Goal: Information Seeking & Learning: Check status

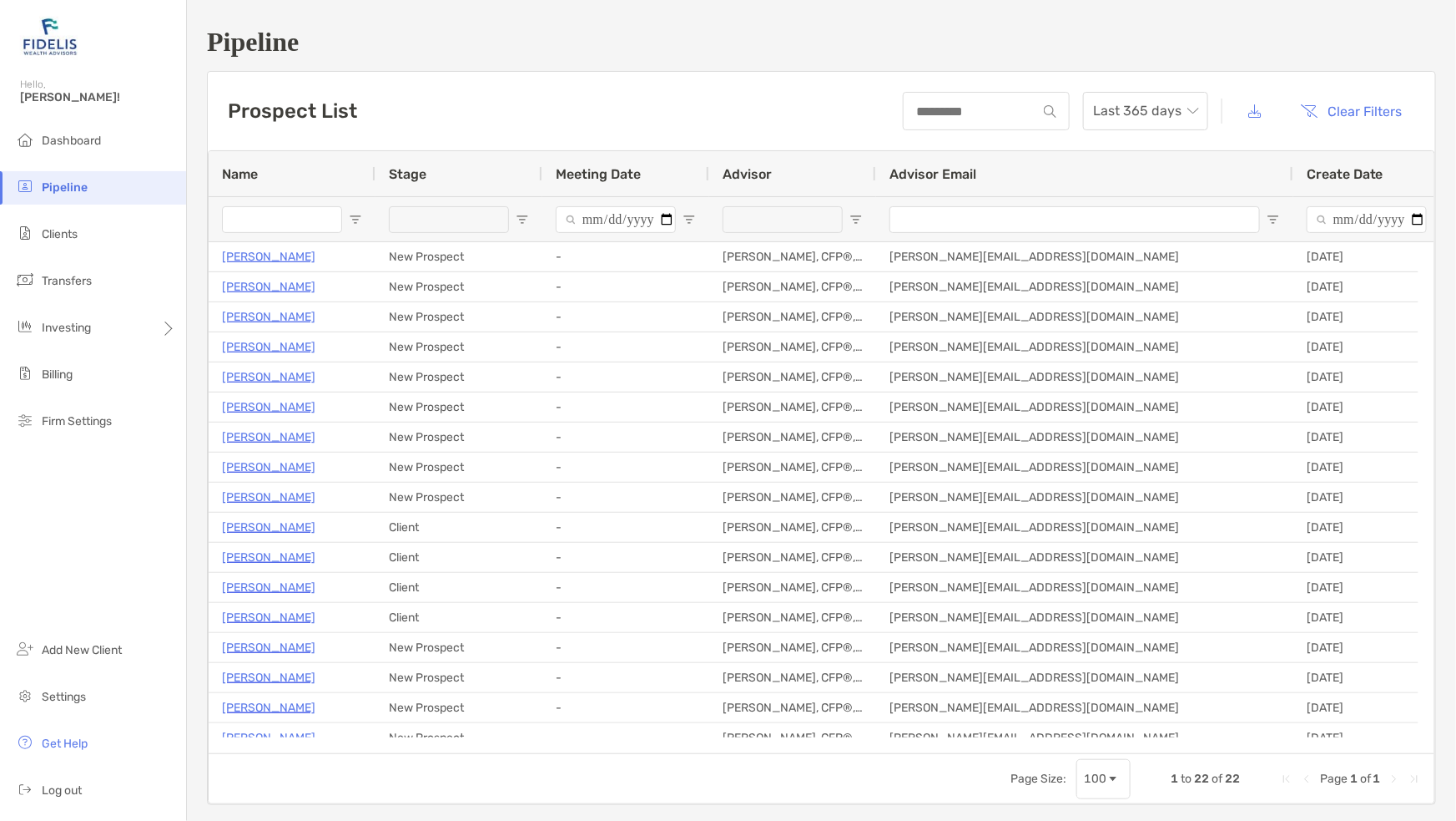
click at [64, 231] on span "Clients" at bounding box center [60, 234] width 36 height 14
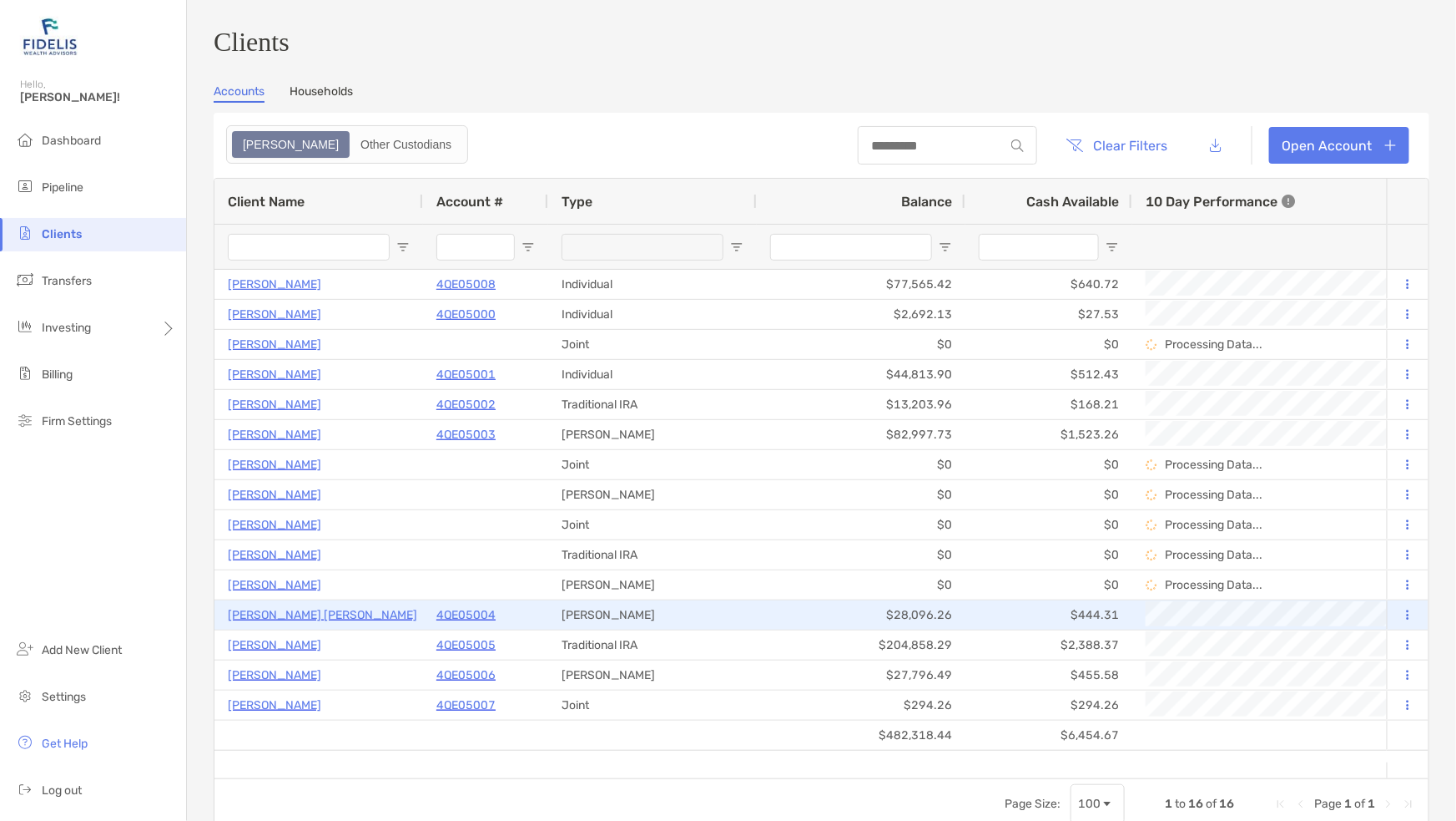
click at [314, 617] on p "[PERSON_NAME] [PERSON_NAME]" at bounding box center [322, 614] width 189 height 21
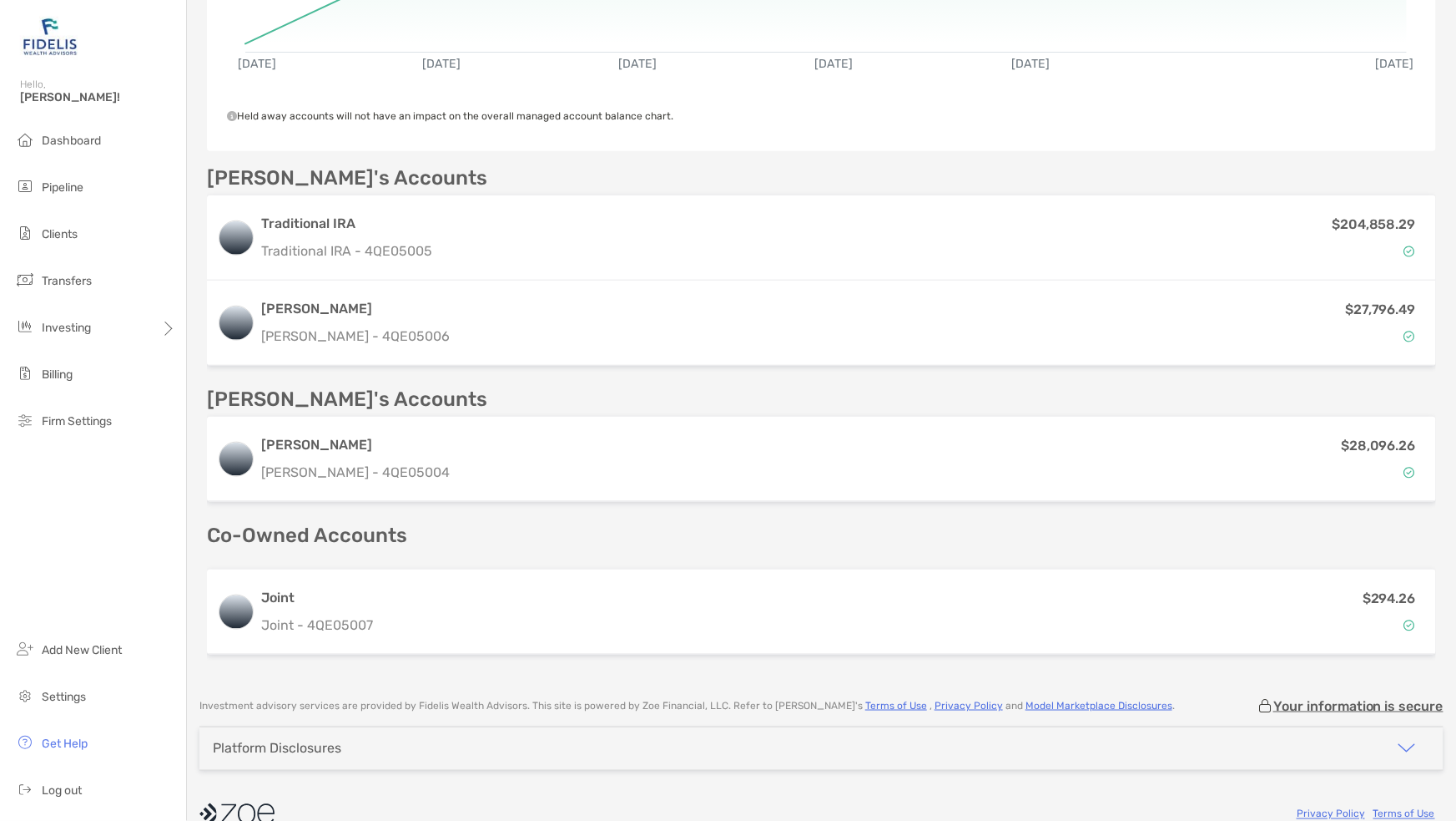
scroll to position [456, 0]
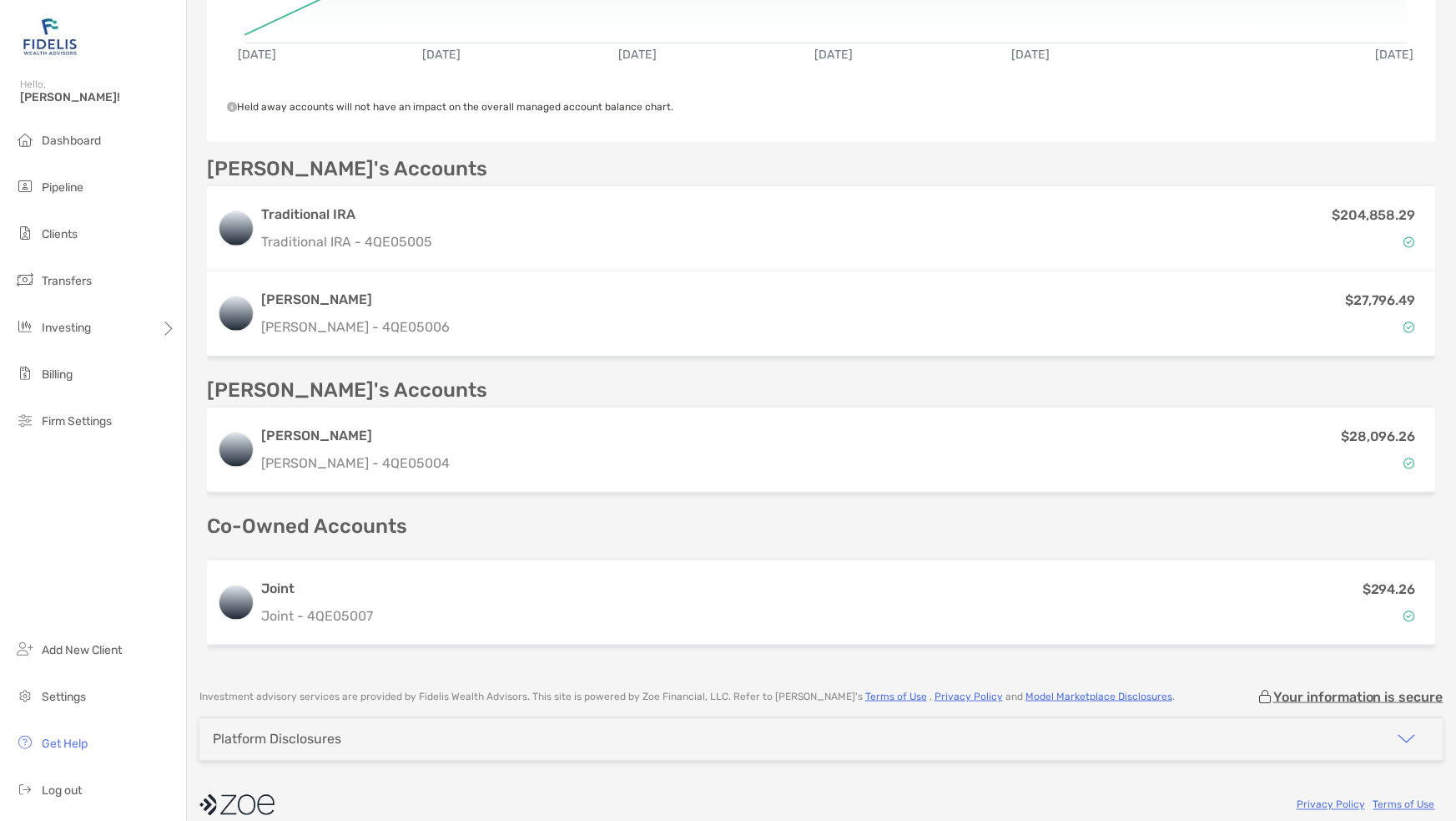
click at [381, 437] on h3 "[PERSON_NAME]" at bounding box center [355, 436] width 189 height 20
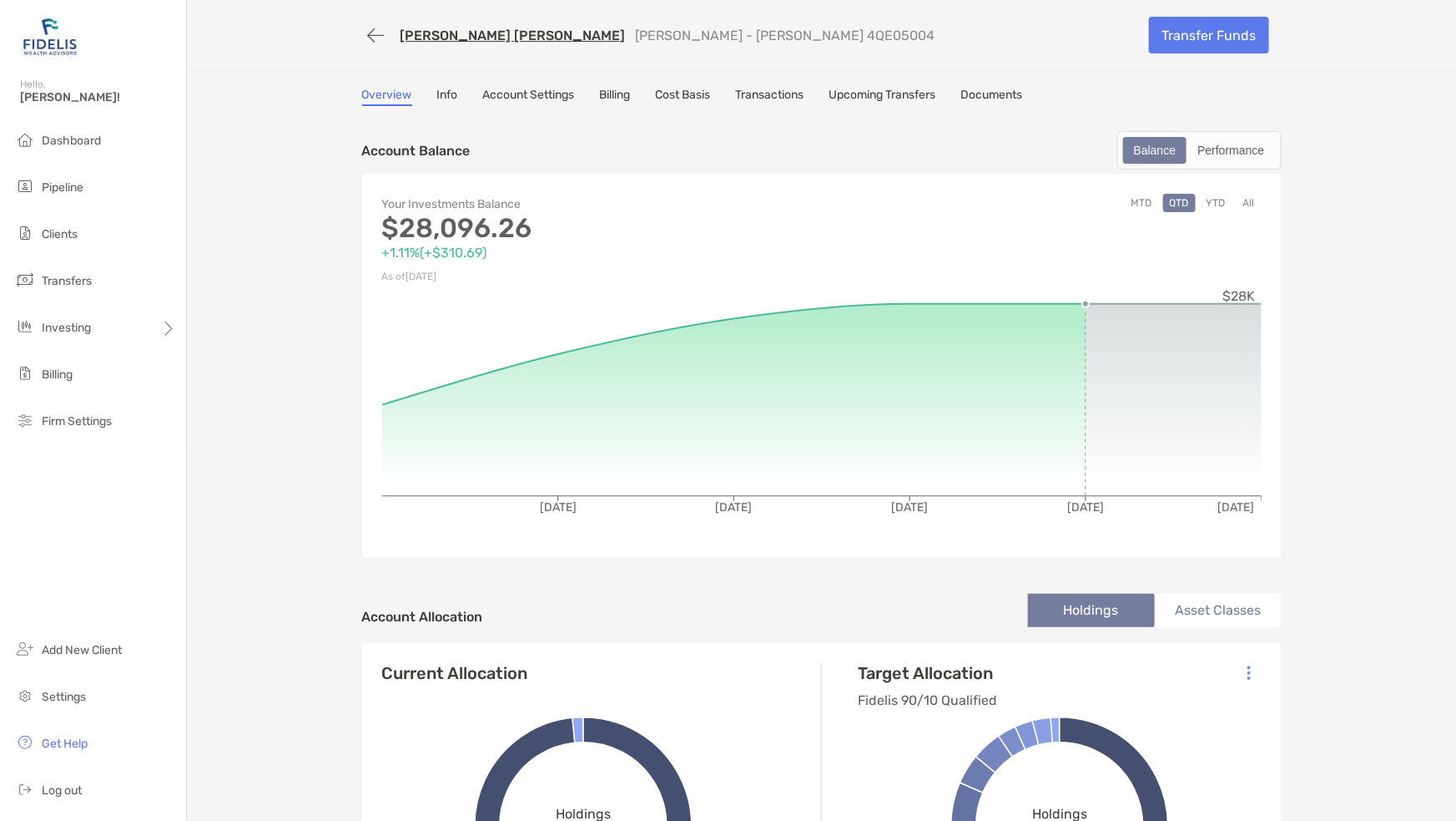
click at [445, 91] on link "Info" at bounding box center [446, 96] width 21 height 19
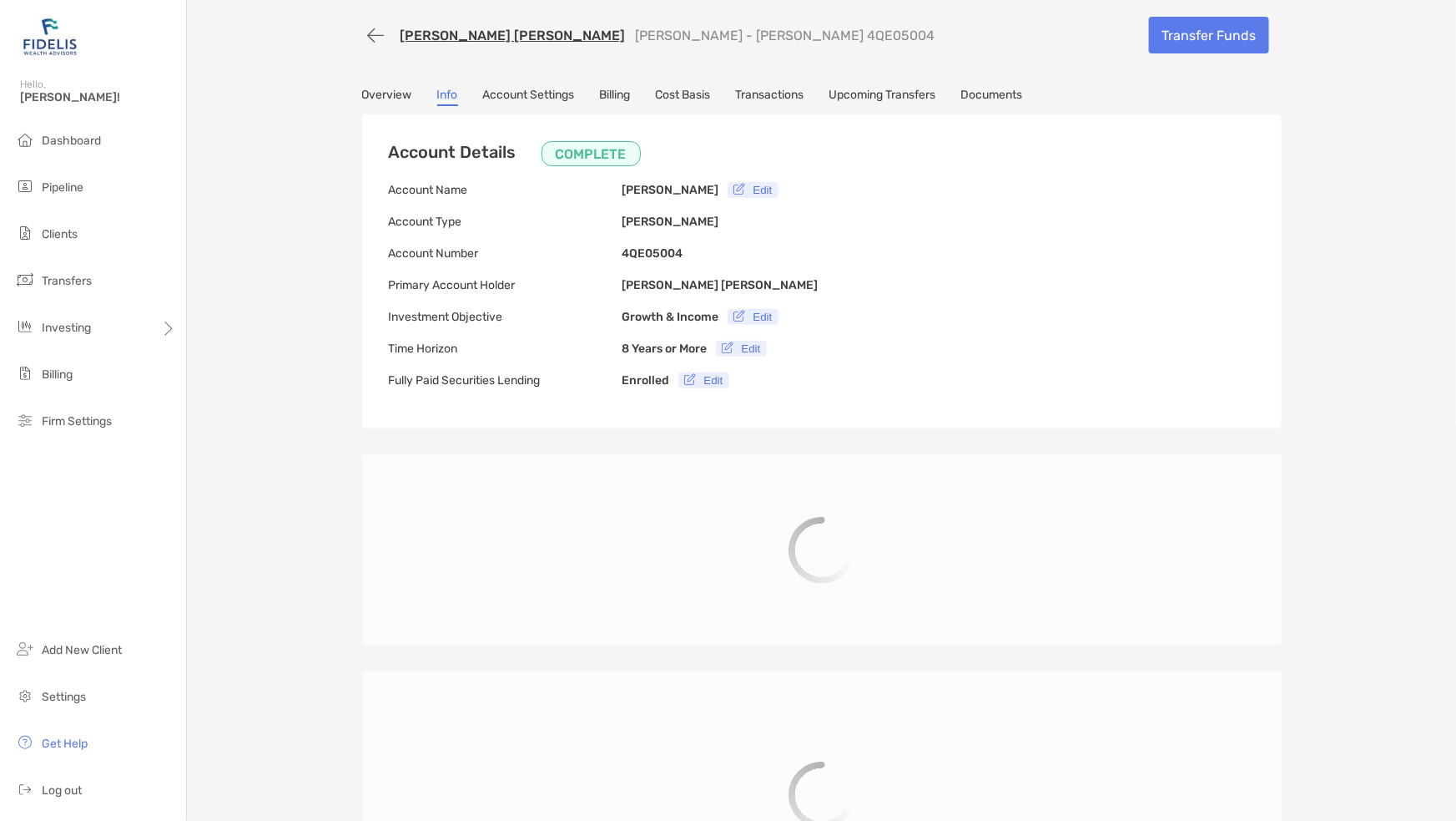
type input "**********"
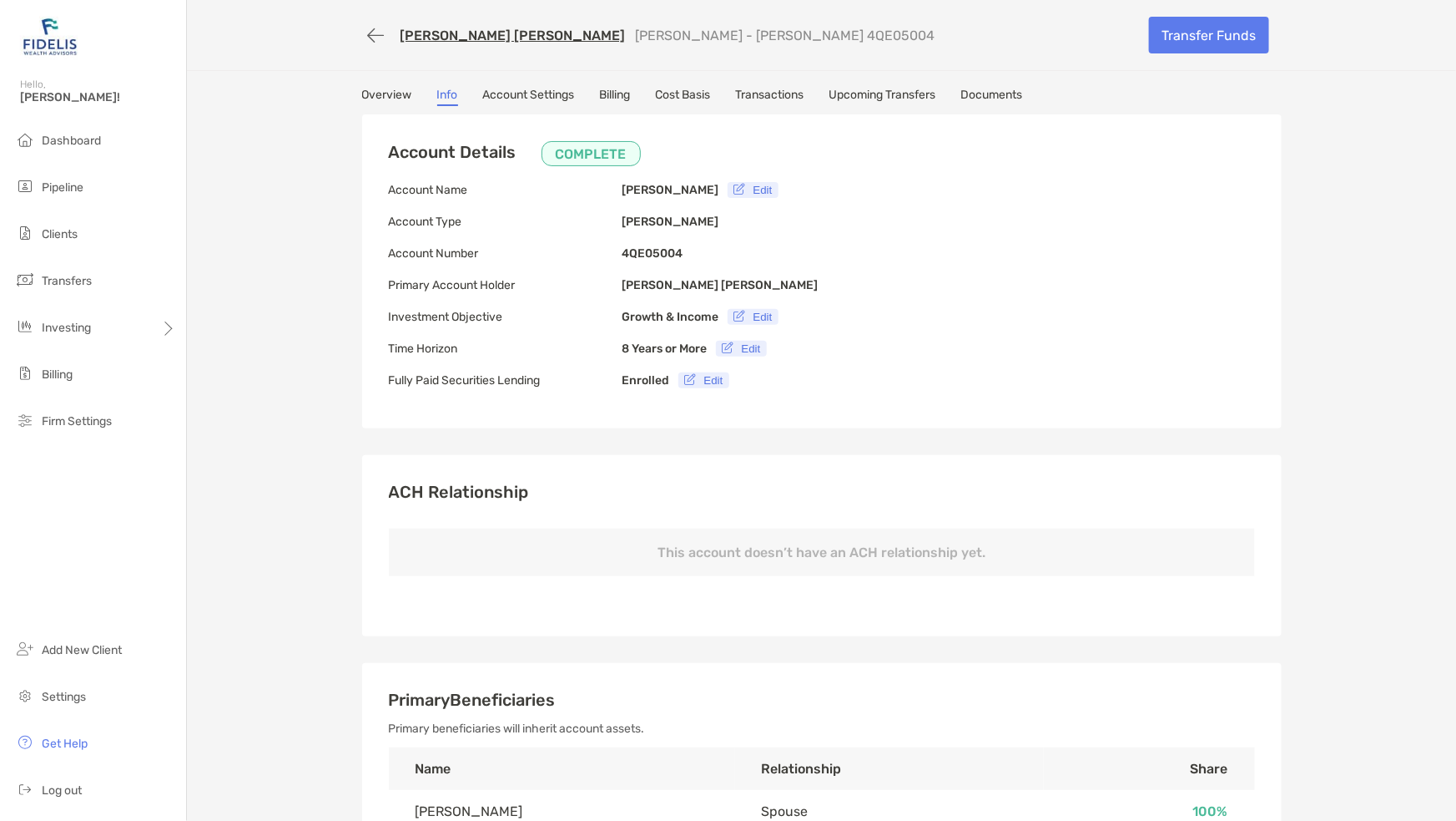
click at [519, 95] on link "Account Settings" at bounding box center [529, 96] width 92 height 19
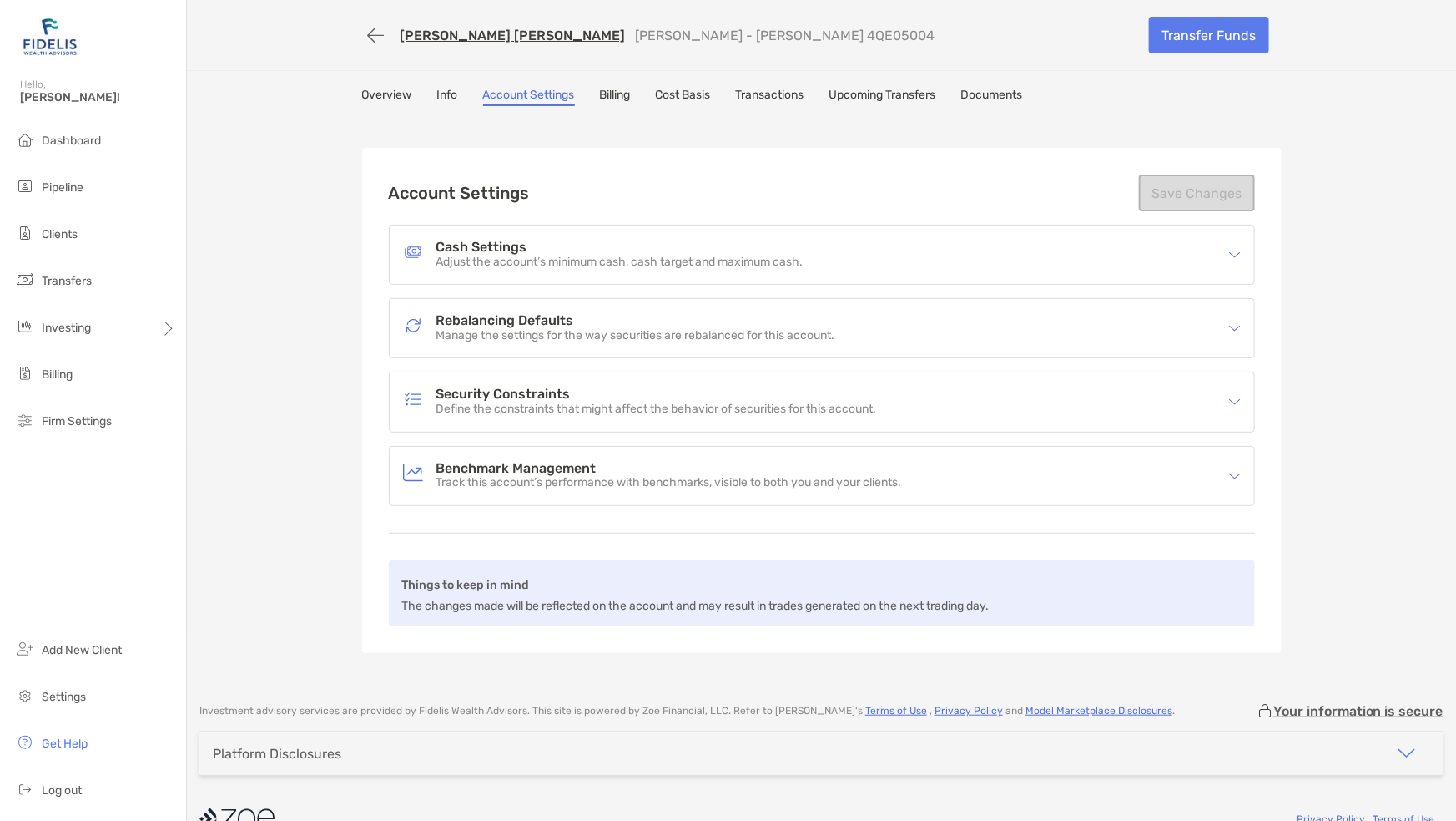
click at [617, 99] on link "Billing" at bounding box center [616, 96] width 31 height 19
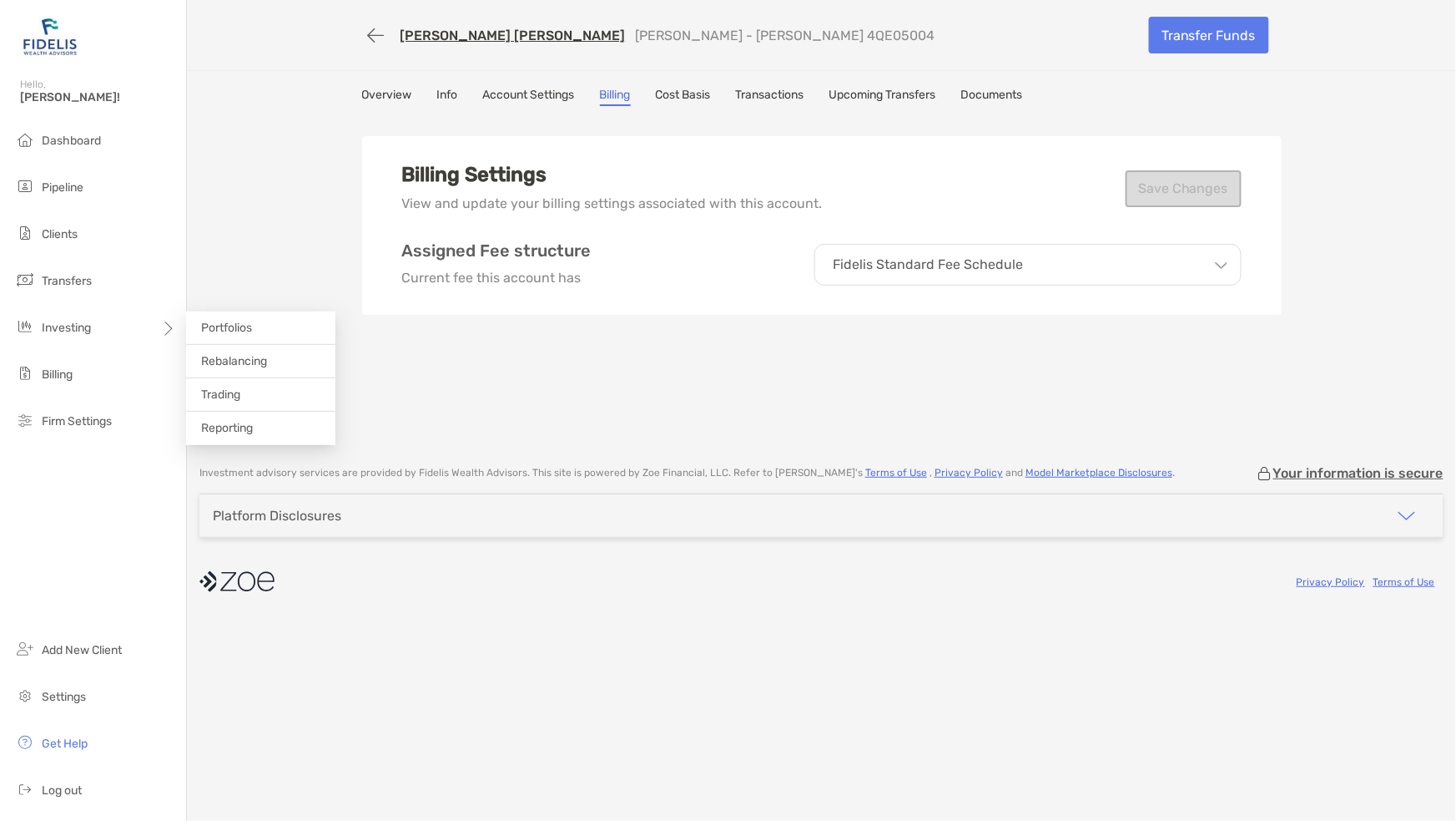
click at [240, 364] on span "Rebalancing" at bounding box center [233, 361] width 66 height 14
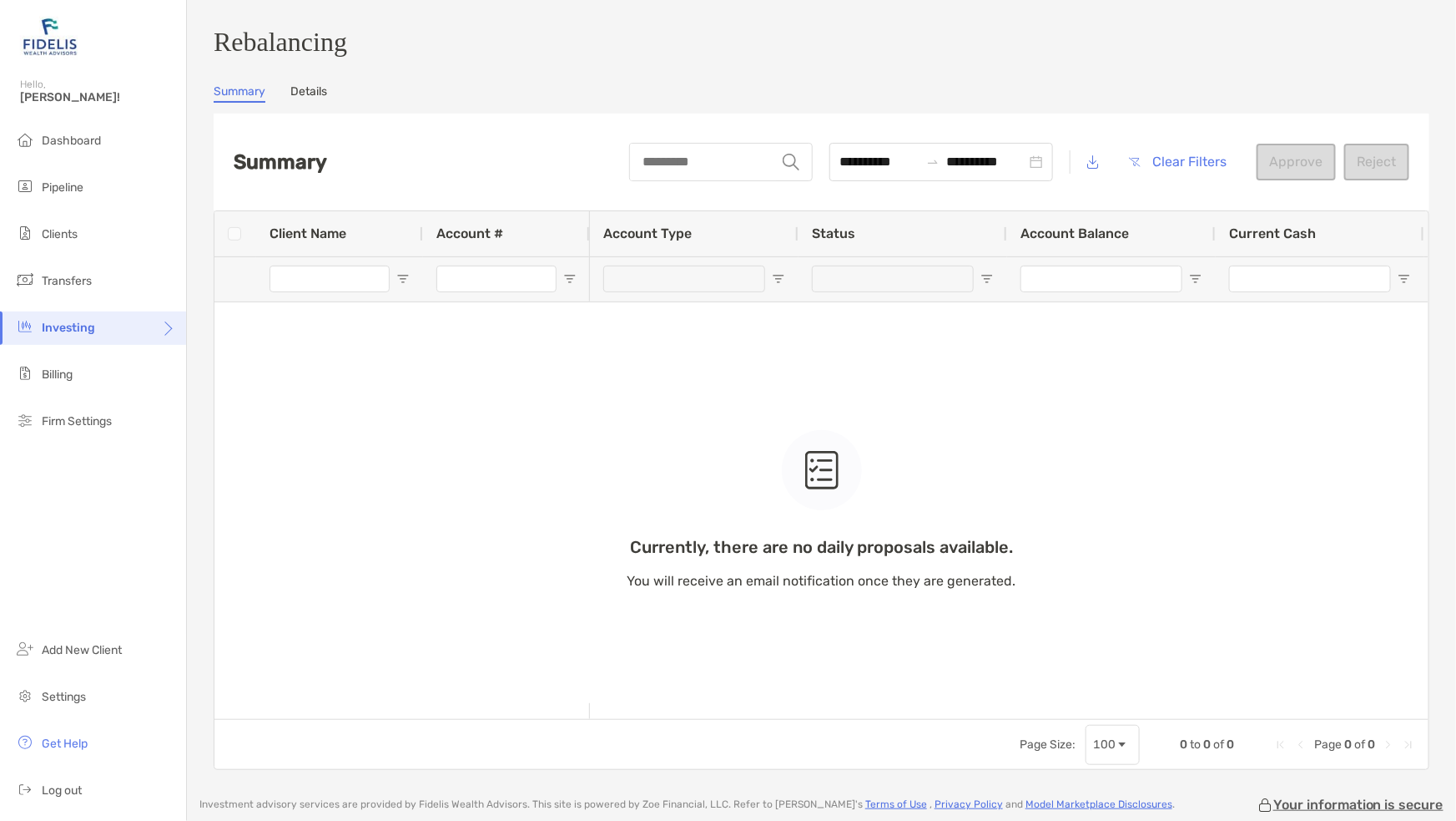
click at [296, 97] on link "Details" at bounding box center [308, 93] width 36 height 19
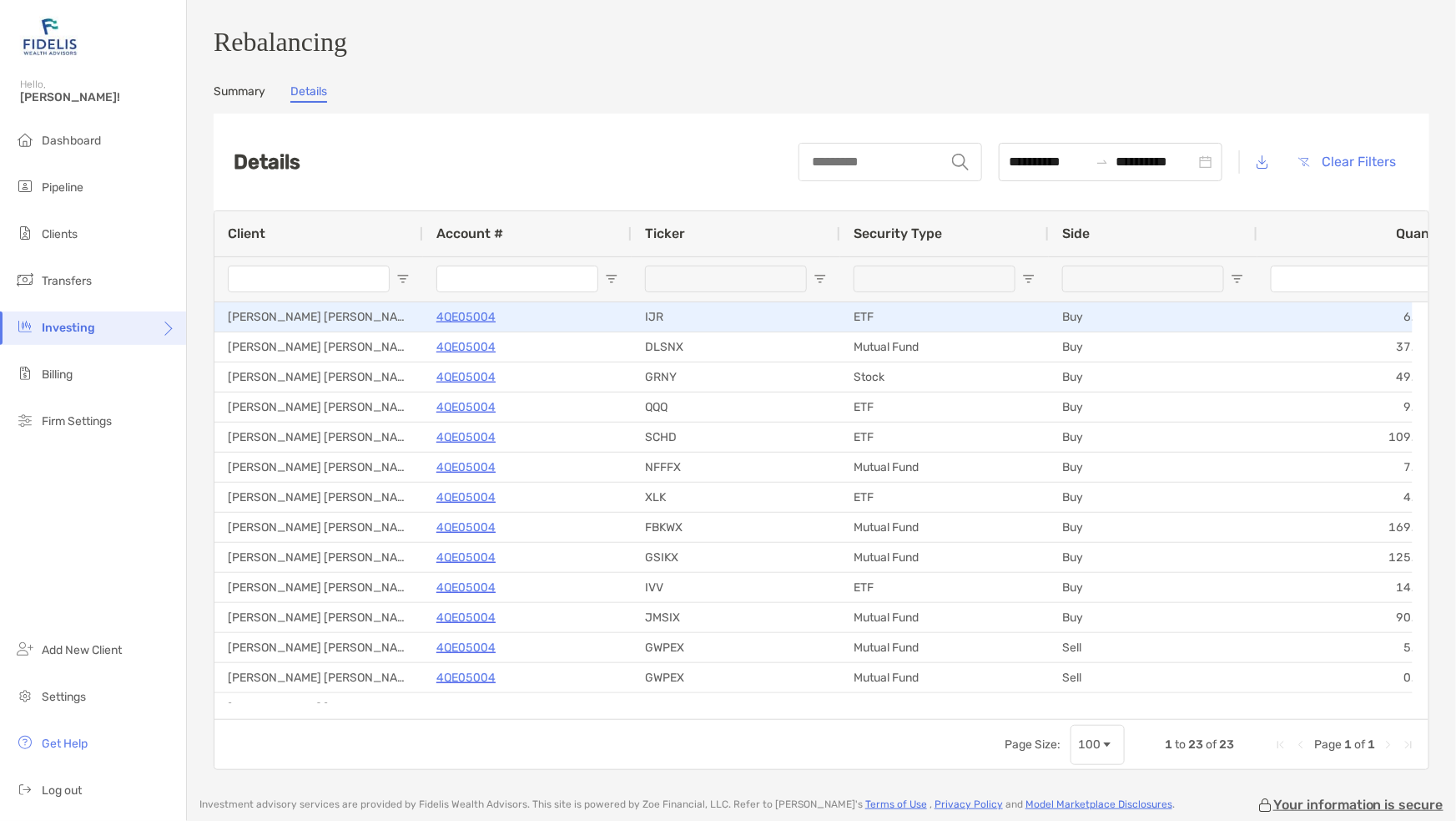
click at [460, 325] on p "4QE05004" at bounding box center [466, 316] width 59 height 21
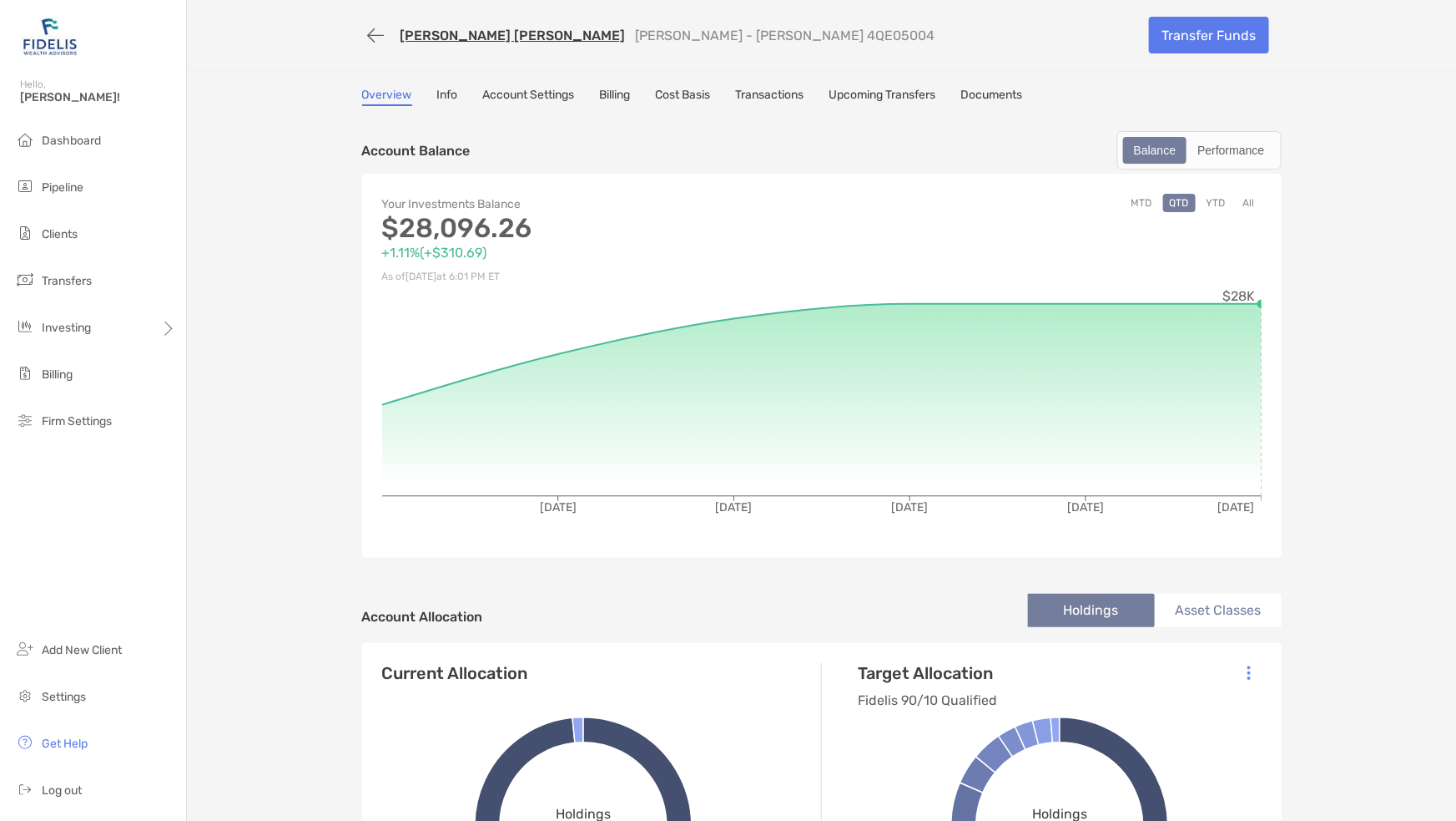
click at [775, 93] on link "Transactions" at bounding box center [770, 96] width 69 height 19
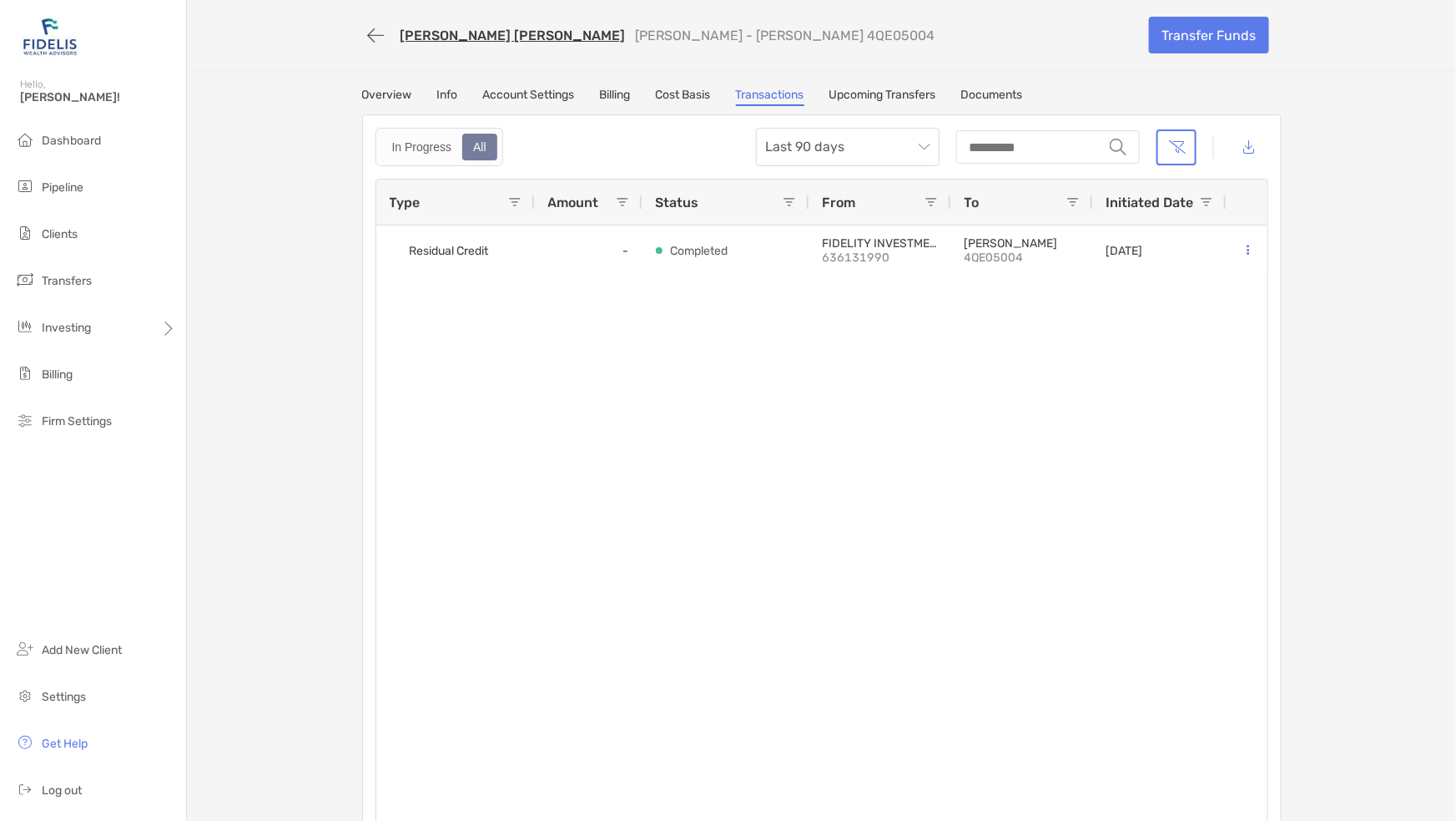
click at [680, 105] on link "Cost Basis" at bounding box center [683, 96] width 55 height 19
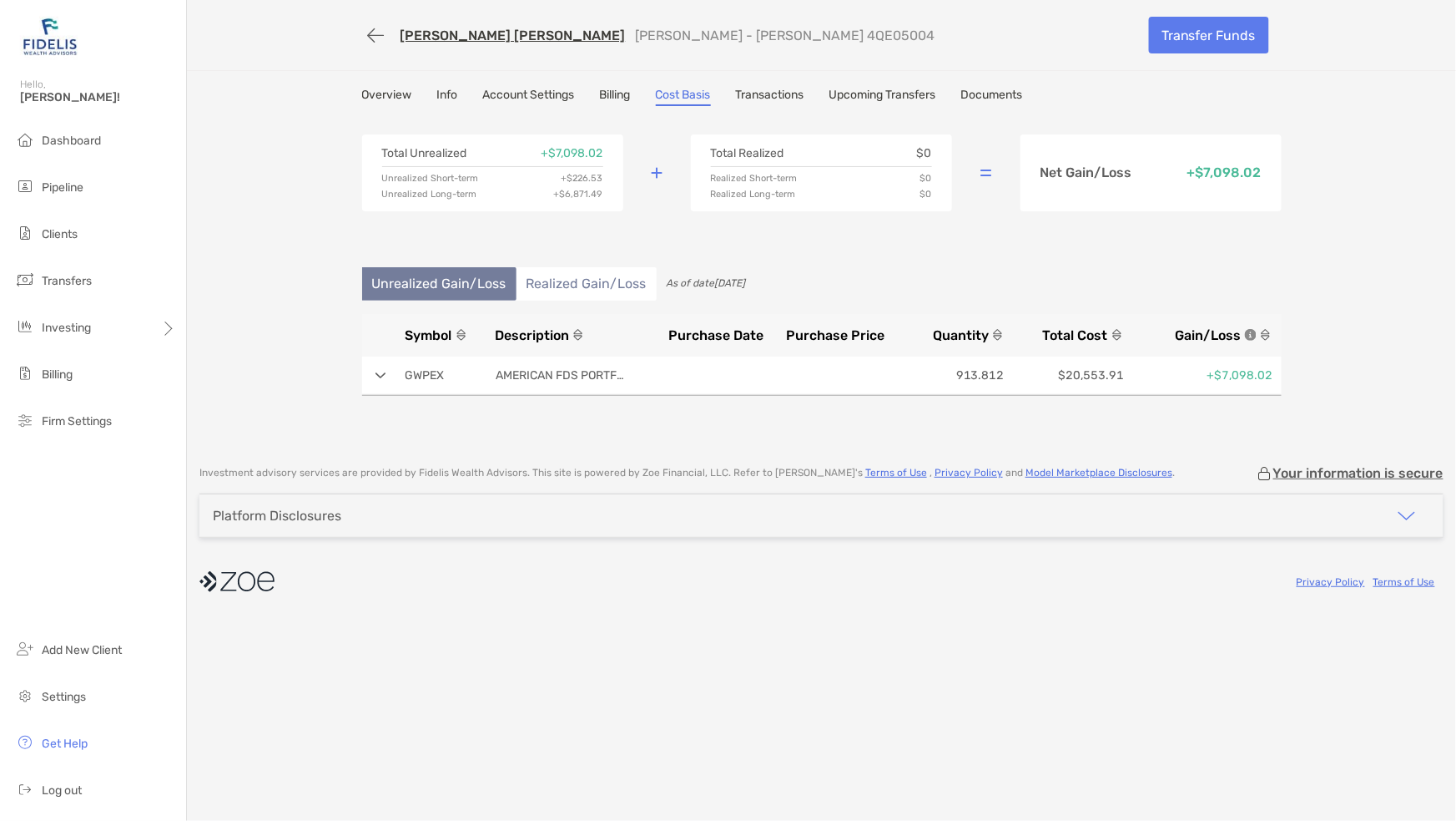
click at [53, 236] on span "Clients" at bounding box center [60, 234] width 36 height 14
